Goal: Task Accomplishment & Management: Manage account settings

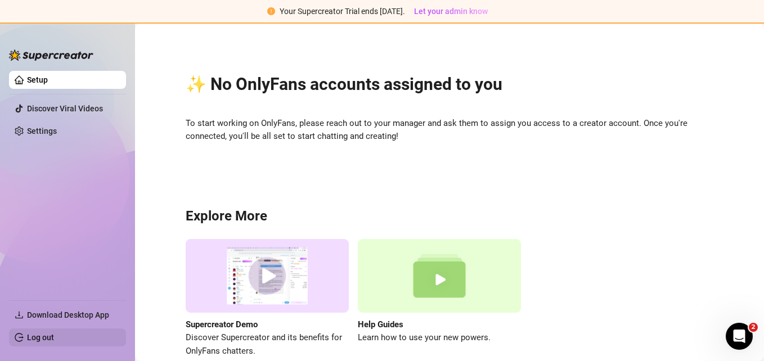
click at [54, 334] on link "Log out" at bounding box center [40, 337] width 27 height 9
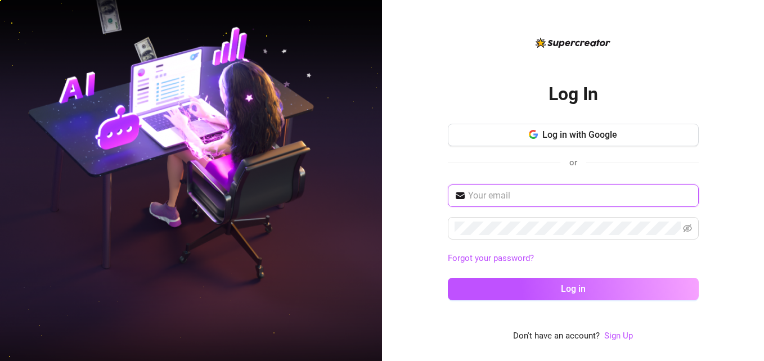
click at [538, 201] on input "text" at bounding box center [580, 196] width 224 height 14
type input "[EMAIL_ADDRESS][DOMAIN_NAME]"
click at [526, 236] on span at bounding box center [573, 228] width 251 height 23
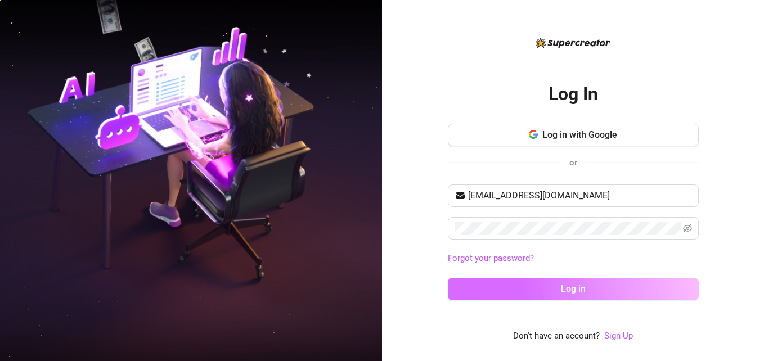
click at [574, 283] on button "Log in" at bounding box center [573, 289] width 251 height 23
